Goal: Task Accomplishment & Management: Use online tool/utility

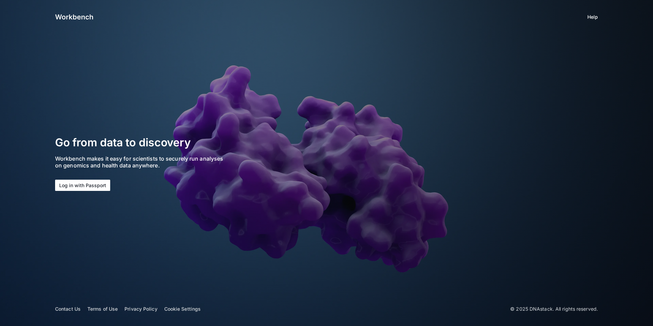
click at [90, 185] on button "Log in with Passport" at bounding box center [82, 185] width 55 height 11
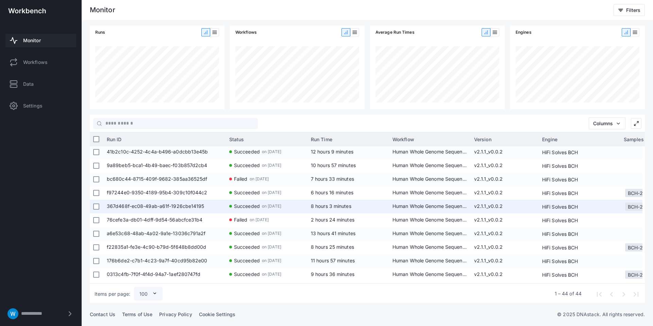
scroll to position [162, 0]
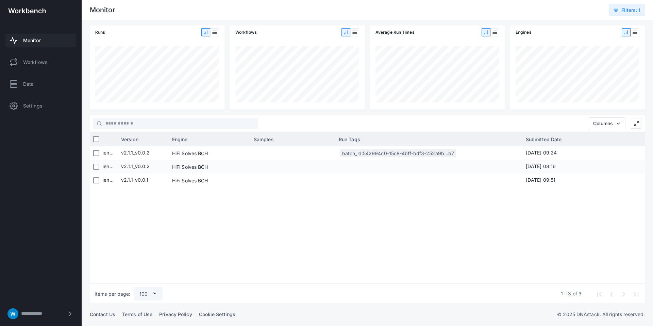
click at [24, 38] on span "Monitor" at bounding box center [32, 40] width 18 height 7
click at [626, 14] on button "Filters : 1" at bounding box center [627, 10] width 36 height 12
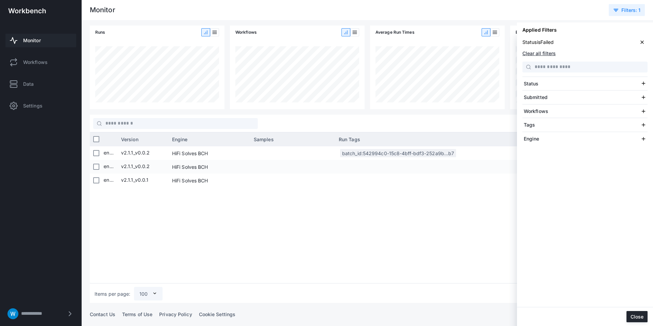
click at [533, 54] on button "Clear all filters" at bounding box center [538, 53] width 33 height 6
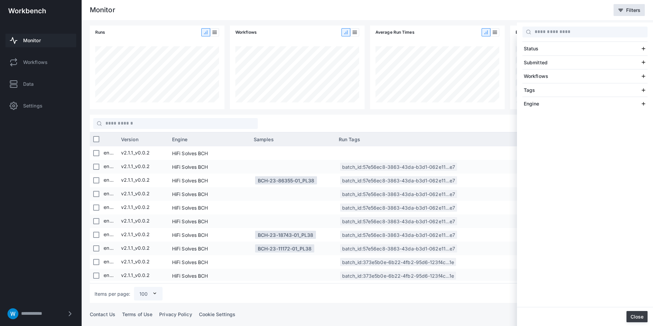
drag, startPoint x: 638, startPoint y: 314, endPoint x: 629, endPoint y: 311, distance: 9.7
click at [638, 314] on button "Close" at bounding box center [636, 316] width 21 height 11
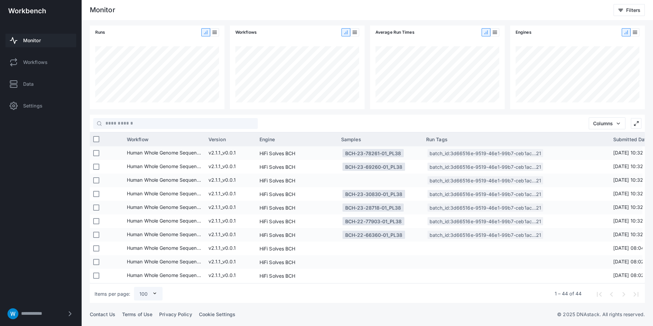
click at [52, 69] on div "Monitor Workflows Data Settings" at bounding box center [41, 72] width 82 height 96
click at [37, 81] on link "Data" at bounding box center [40, 84] width 71 height 14
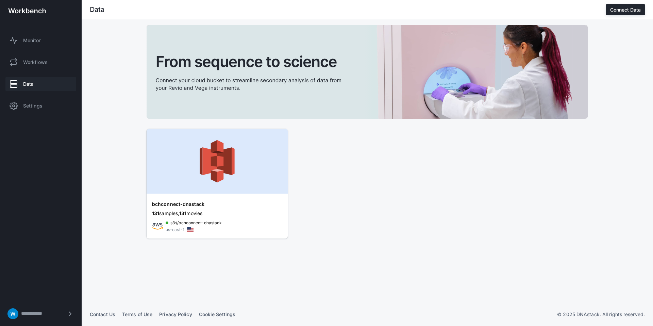
click at [214, 183] on img at bounding box center [217, 161] width 141 height 65
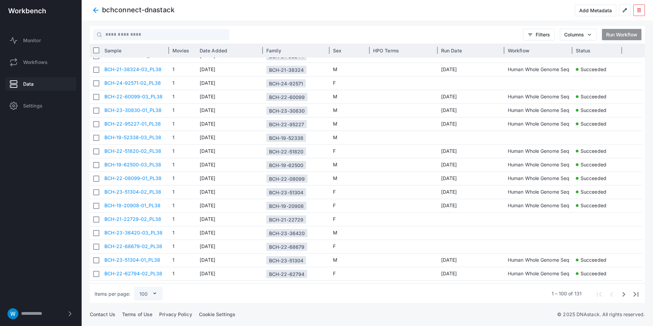
click at [128, 50] on div "Sample" at bounding box center [134, 50] width 61 height 10
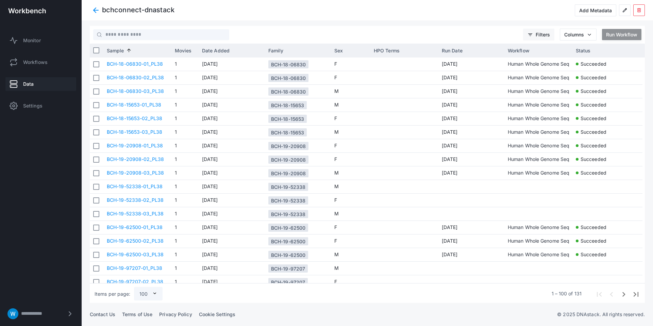
click at [537, 36] on span "Filters" at bounding box center [543, 35] width 14 height 6
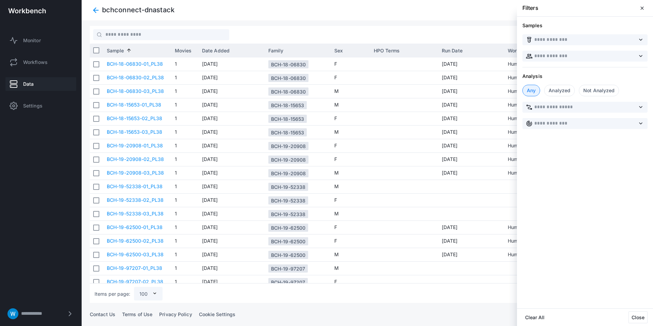
click at [562, 88] on div "Analyzed" at bounding box center [559, 91] width 31 height 12
click at [401, 24] on div at bounding box center [367, 163] width 571 height 326
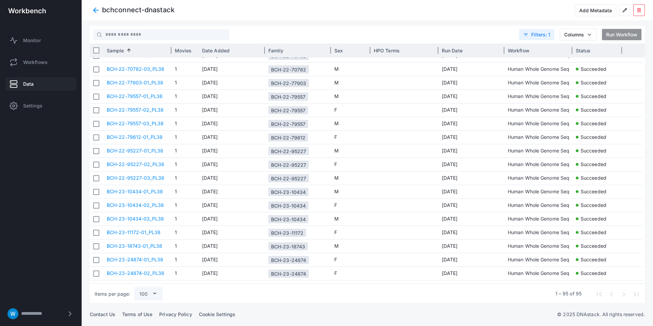
scroll to position [834, 0]
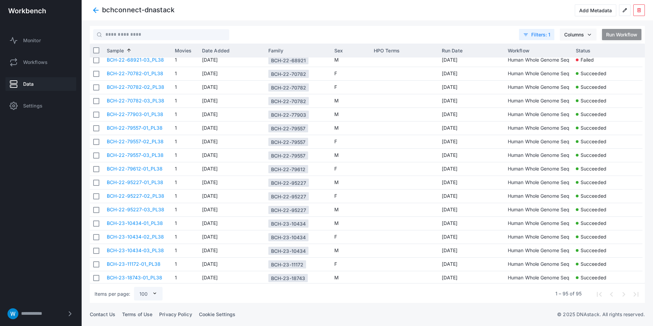
click at [580, 36] on span "Columns" at bounding box center [574, 35] width 20 height 6
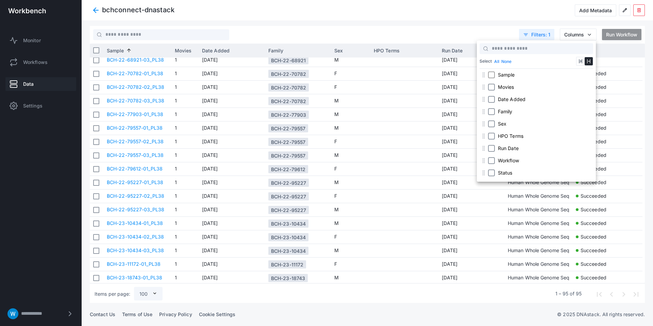
click at [585, 35] on div at bounding box center [326, 163] width 653 height 326
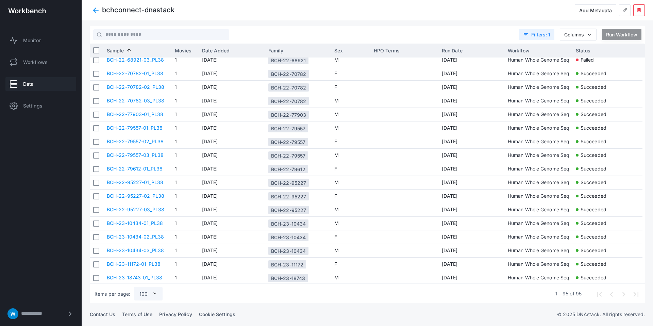
click at [430, 14] on div "bchconnect-dnastack Add Metadata edit delete" at bounding box center [367, 10] width 555 height 12
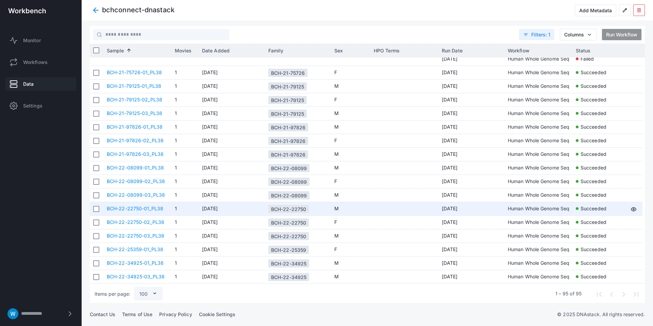
scroll to position [0, 0]
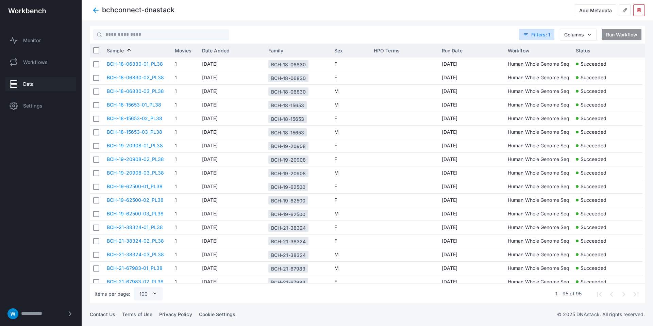
click at [546, 35] on span ": 1" at bounding box center [548, 35] width 5 height 6
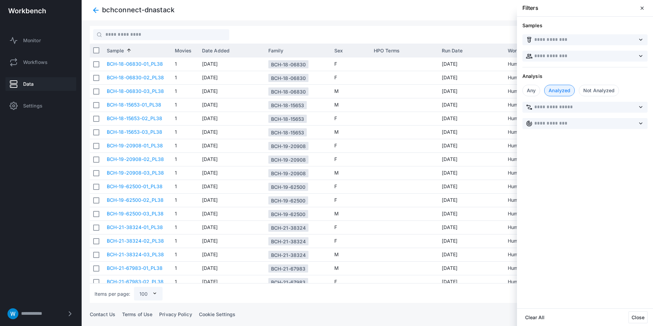
click at [588, 92] on div "Not Analyzed" at bounding box center [599, 91] width 40 height 12
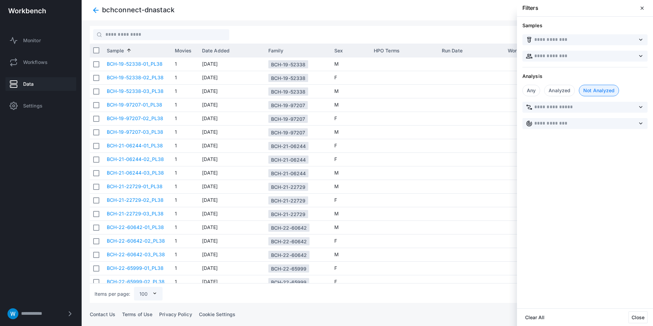
click at [311, 22] on div at bounding box center [367, 163] width 571 height 326
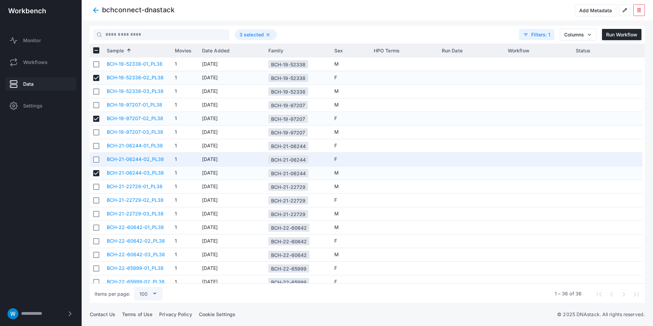
click at [96, 163] on div at bounding box center [96, 159] width 6 height 13
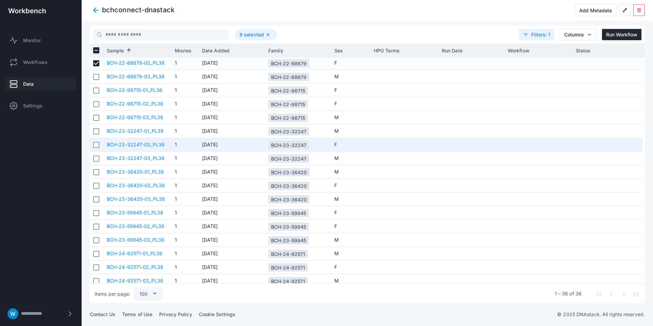
scroll to position [259, 0]
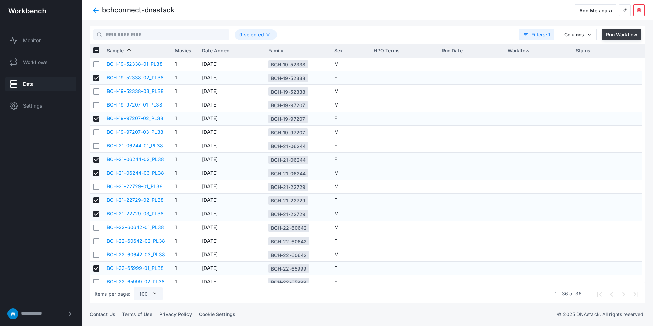
click at [613, 32] on div "Run Workflow" at bounding box center [621, 35] width 31 height 6
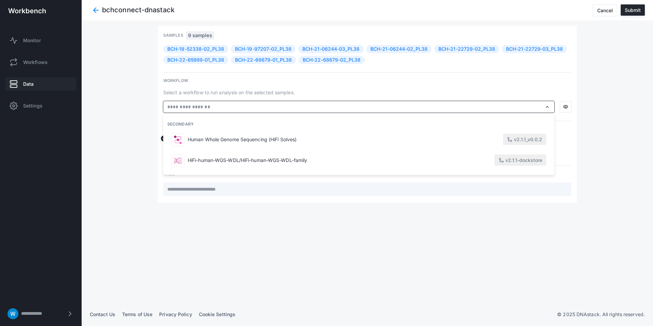
click at [370, 104] on input "text" at bounding box center [354, 106] width 375 height 7
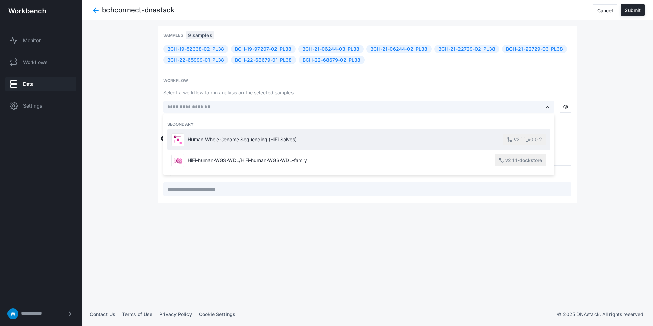
click at [309, 138] on span "Human Whole Genome Sequencing (HiFi Solves)" at bounding box center [345, 140] width 315 height 6
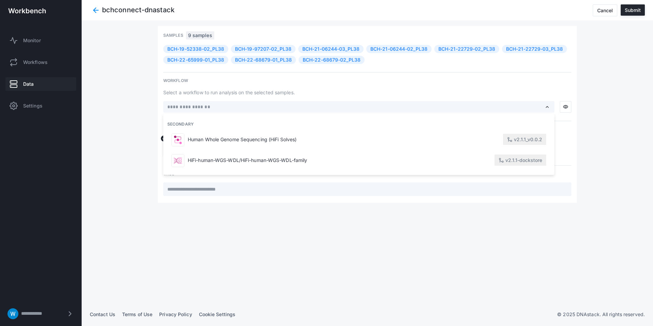
type input "**********"
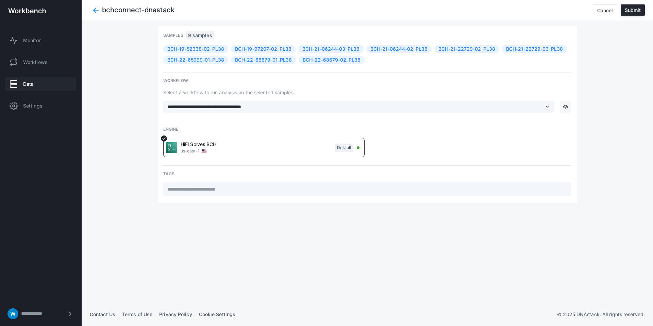
click at [565, 105] on span "visibility" at bounding box center [565, 106] width 5 height 5
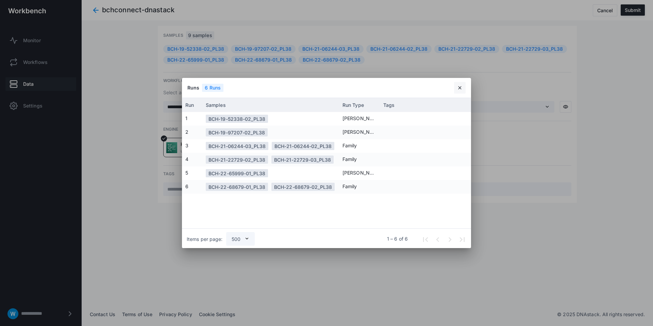
click at [460, 87] on span "close" at bounding box center [459, 87] width 5 height 5
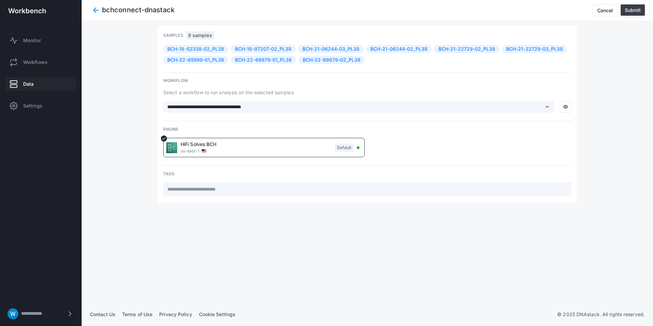
click at [631, 13] on button "Submit" at bounding box center [633, 9] width 24 height 11
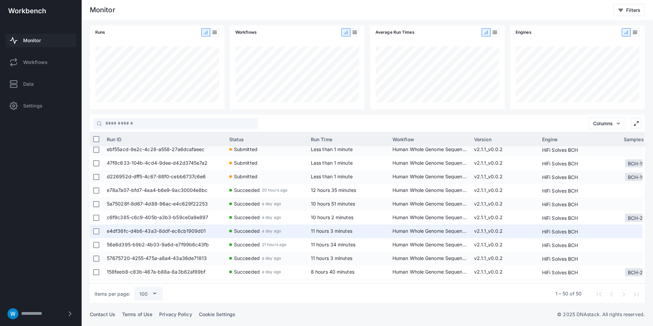
scroll to position [87, 0]
